Goal: Navigation & Orientation: Find specific page/section

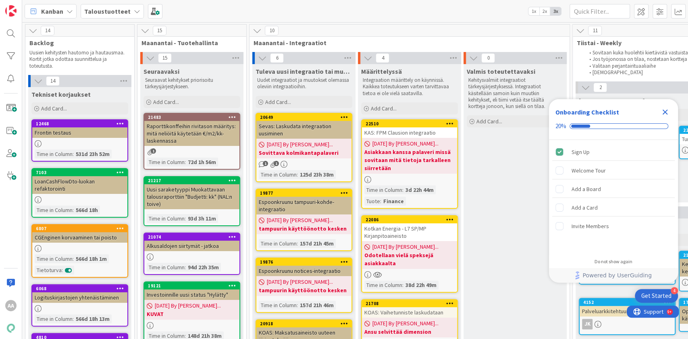
click at [134, 12] on icon at bounding box center [137, 11] width 6 height 6
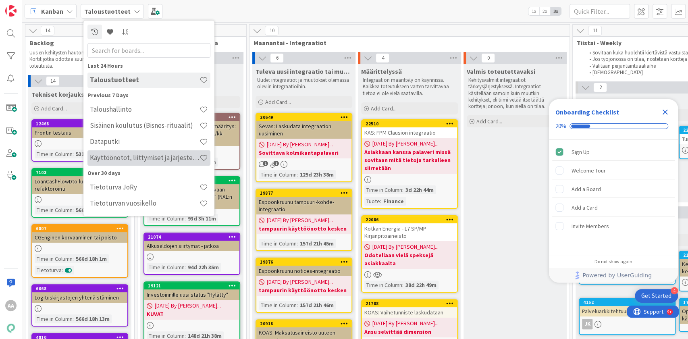
click at [150, 156] on h4 "Käyttöönotot, liittymiset ja järjestelmävaihdokset" at bounding box center [145, 158] width 110 height 8
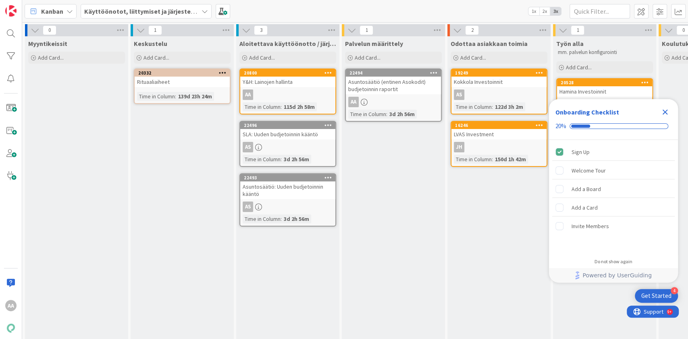
click at [387, 86] on div "Asuntosäätiö (entinen Asokodit) budjetoinnin raportit" at bounding box center [393, 86] width 95 height 18
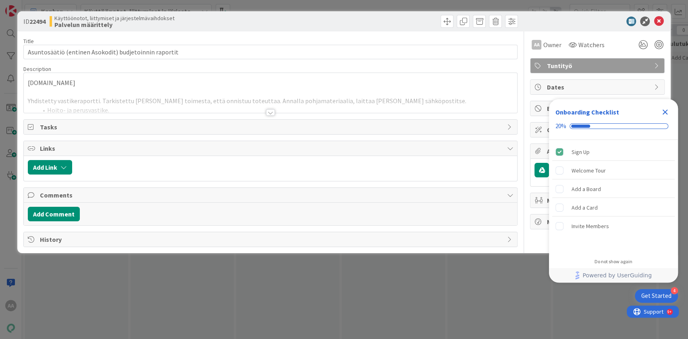
click at [272, 110] on div at bounding box center [270, 112] width 9 height 6
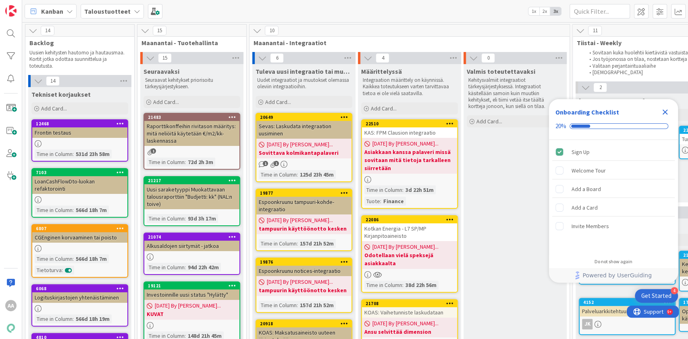
click at [120, 14] on b "Taloustuotteet" at bounding box center [107, 11] width 46 height 8
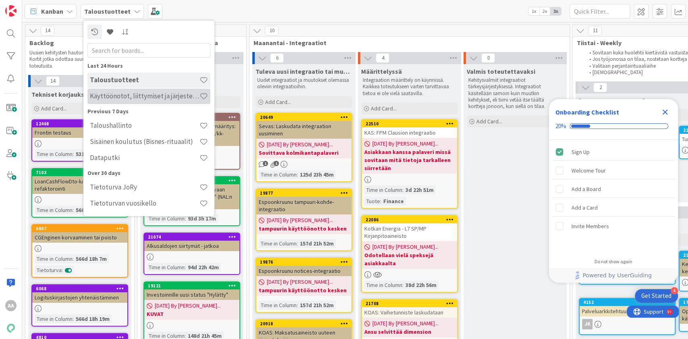
click at [139, 100] on div "Käyttöönotot, liittymiset ja järjestelmävaihdokset" at bounding box center [148, 96] width 123 height 15
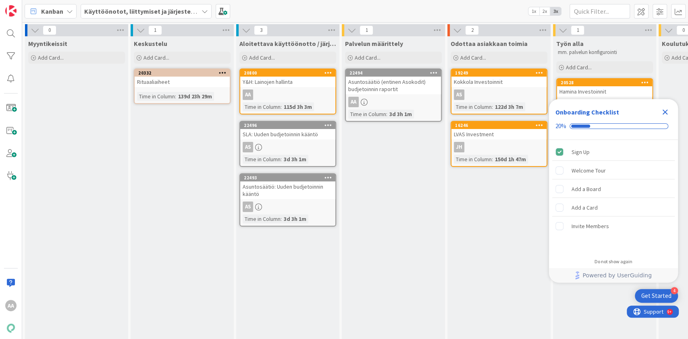
click at [661, 110] on icon "Close Checklist" at bounding box center [665, 112] width 10 height 10
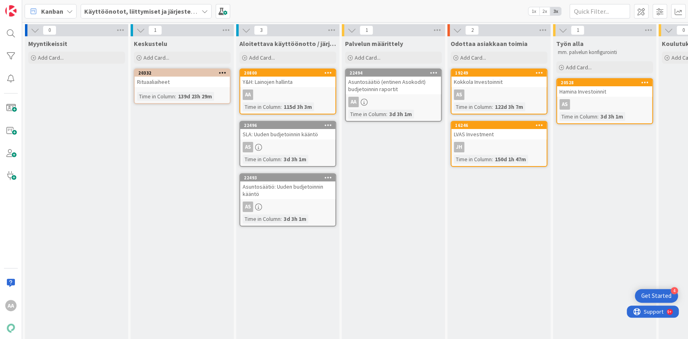
click at [370, 74] on div "22494" at bounding box center [394, 73] width 91 height 6
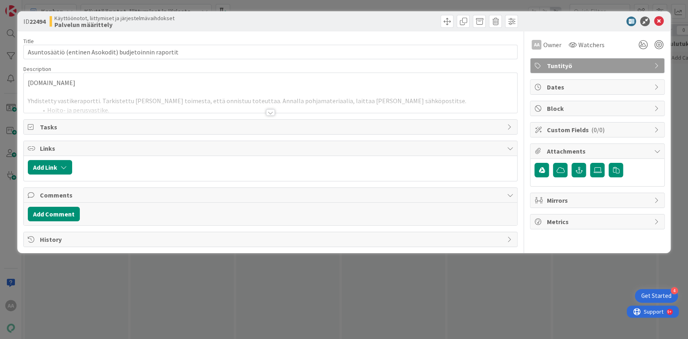
click at [267, 114] on div at bounding box center [270, 112] width 9 height 6
